Goal: Check status: Check status

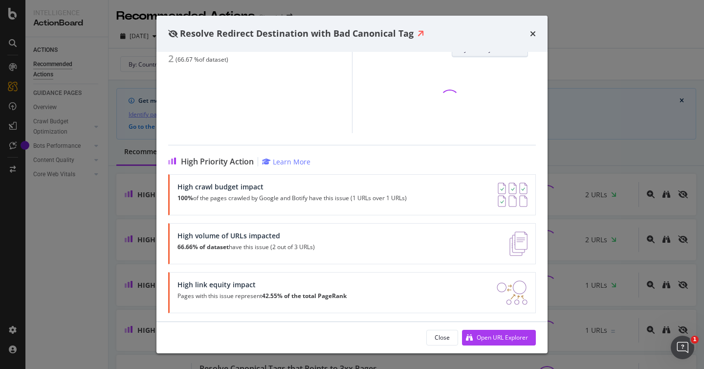
scroll to position [90, 0]
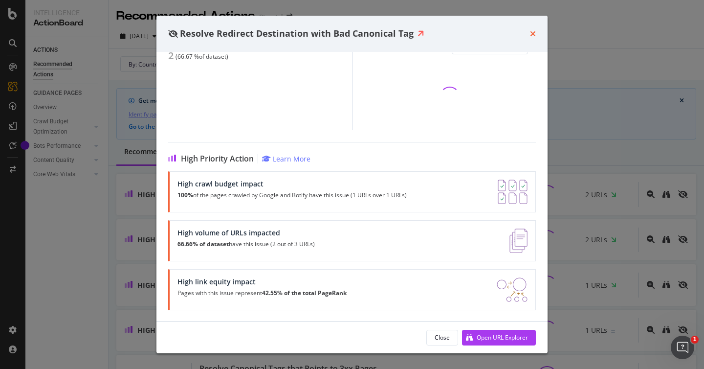
click at [533, 33] on icon "times" at bounding box center [533, 34] width 6 height 8
